Goal: Task Accomplishment & Management: Use online tool/utility

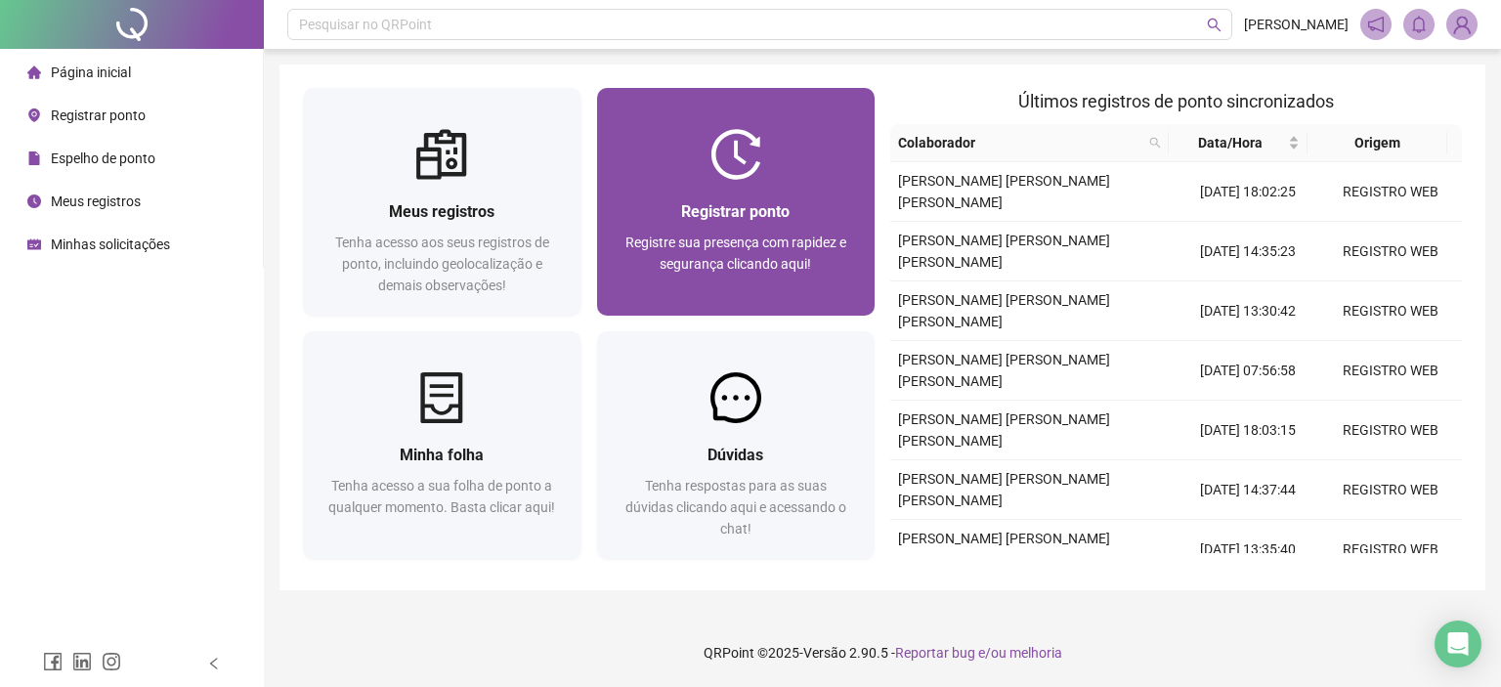
click at [614, 128] on div "Registrar ponto Registre sua presença com rapidez e segurança clicando aqui!" at bounding box center [736, 202] width 279 height 228
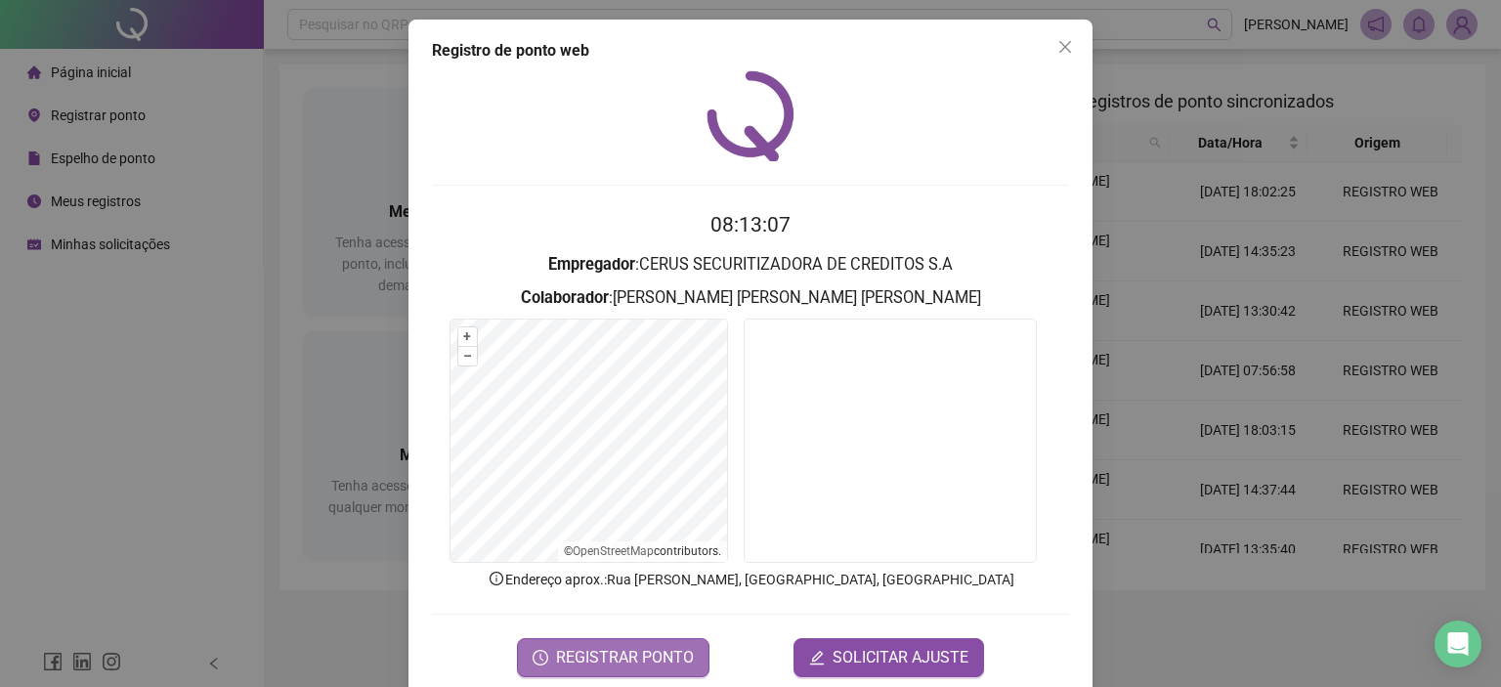
click at [610, 647] on span "REGISTRAR PONTO" at bounding box center [625, 657] width 138 height 23
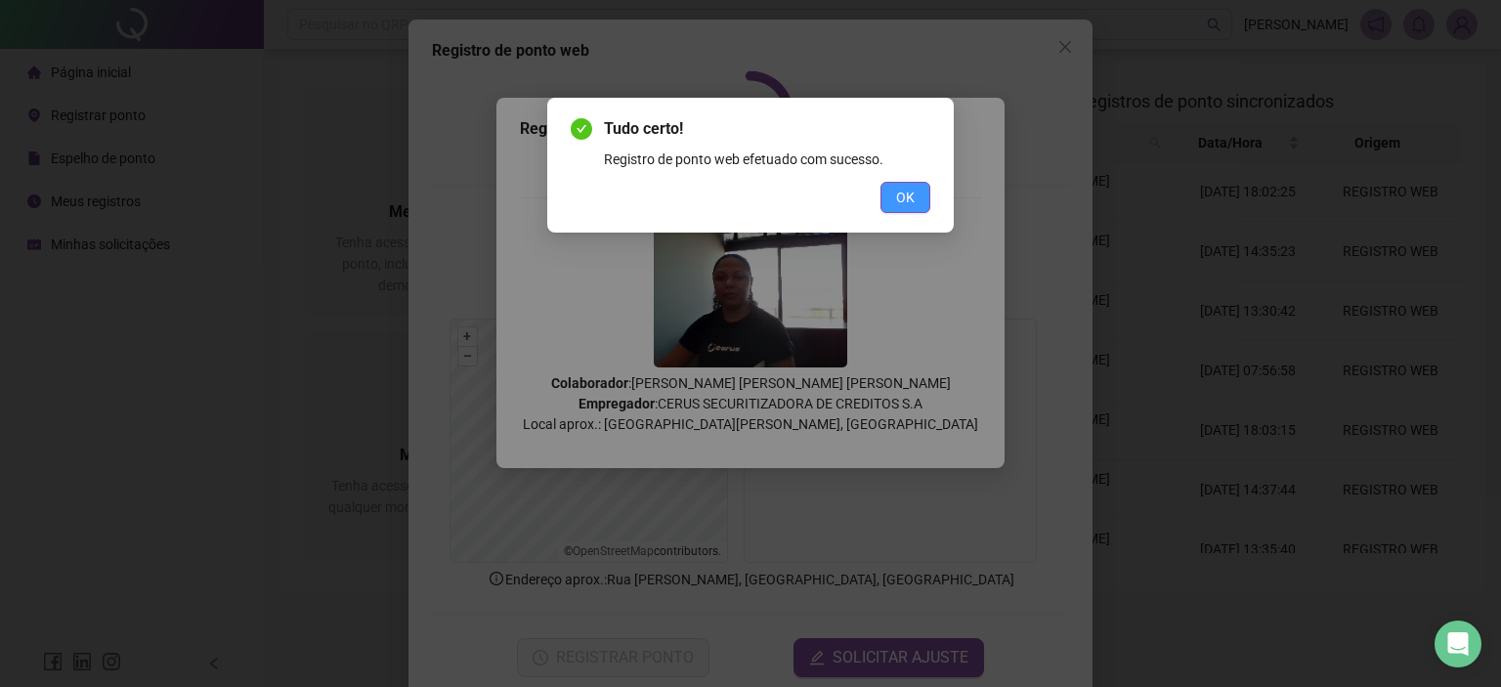
click at [913, 185] on button "OK" at bounding box center [905, 197] width 50 height 31
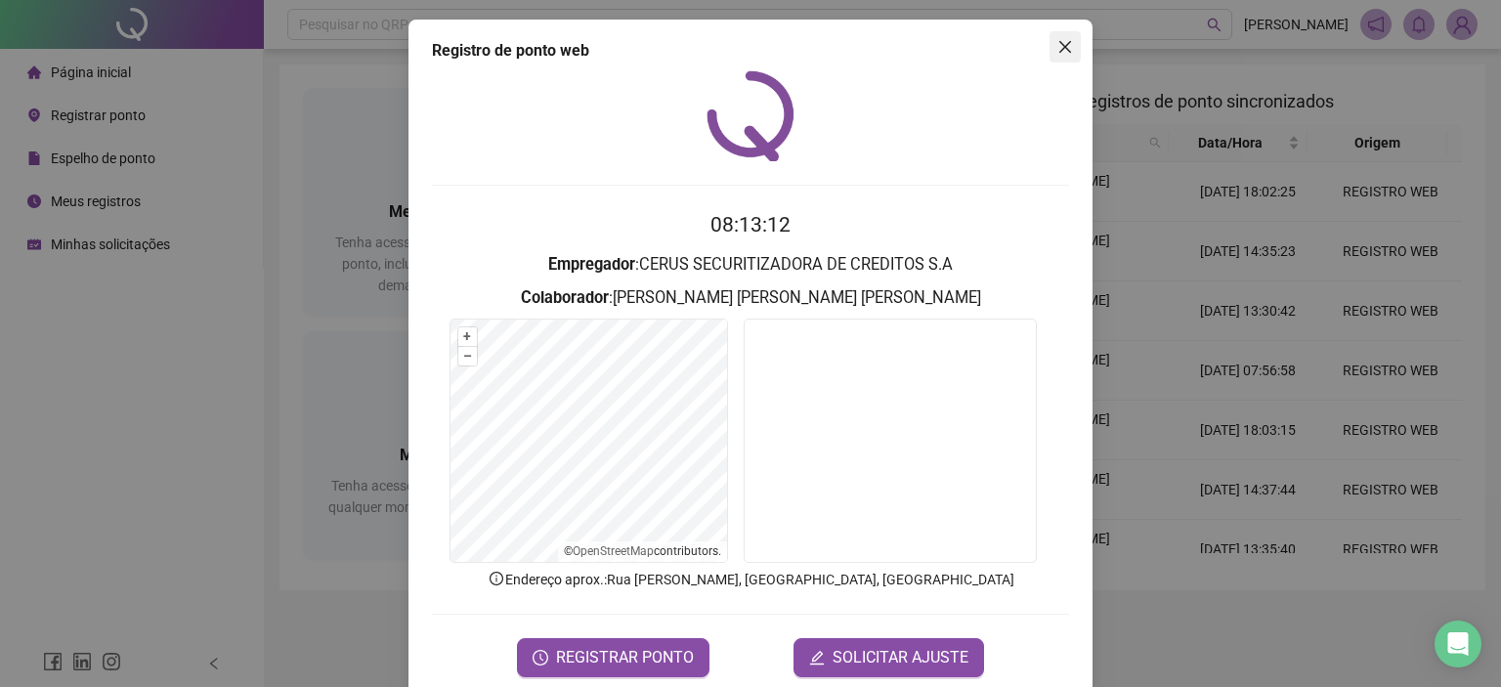
click at [1050, 46] on span "Close" at bounding box center [1065, 47] width 31 height 16
